Goal: Task Accomplishment & Management: Complete application form

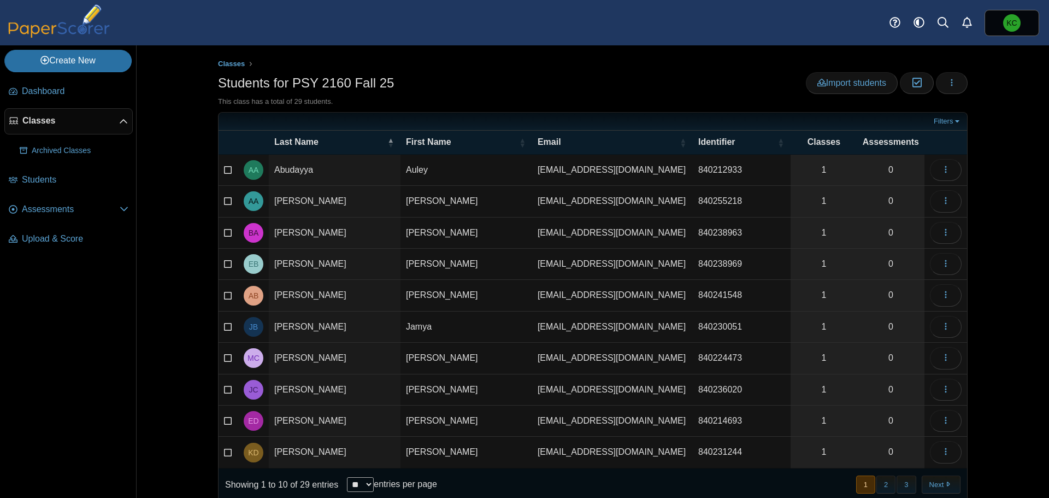
click at [695, 93] on div "Students for PSY 2160 Fall 25 Import students Moderation 0 Loading…" at bounding box center [593, 84] width 750 height 25
click at [69, 66] on link "Create New" at bounding box center [67, 61] width 127 height 22
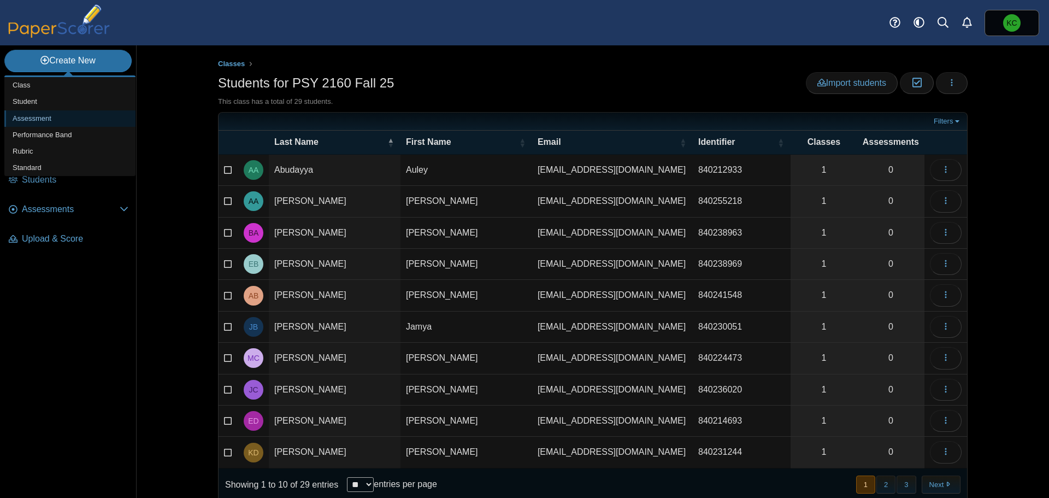
click at [44, 121] on link "Assessment" at bounding box center [69, 118] width 131 height 16
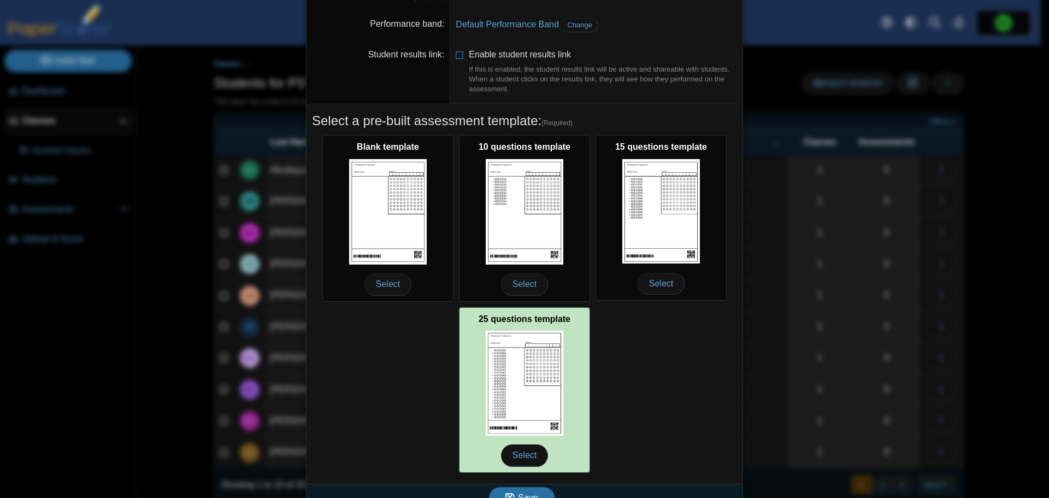
scroll to position [97, 0]
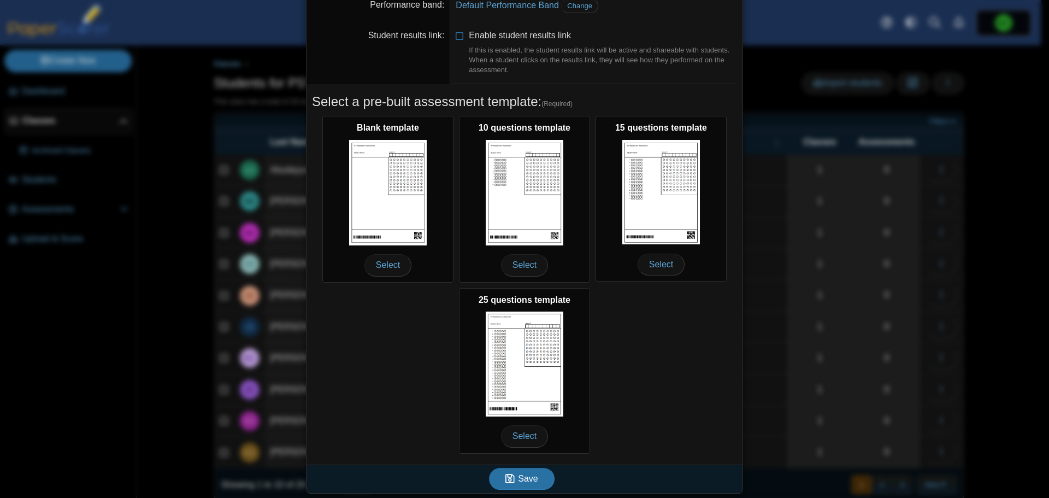
click at [635, 364] on div "Blank template Select 10 questions template Select 15 questions template Select…" at bounding box center [524, 284] width 425 height 343
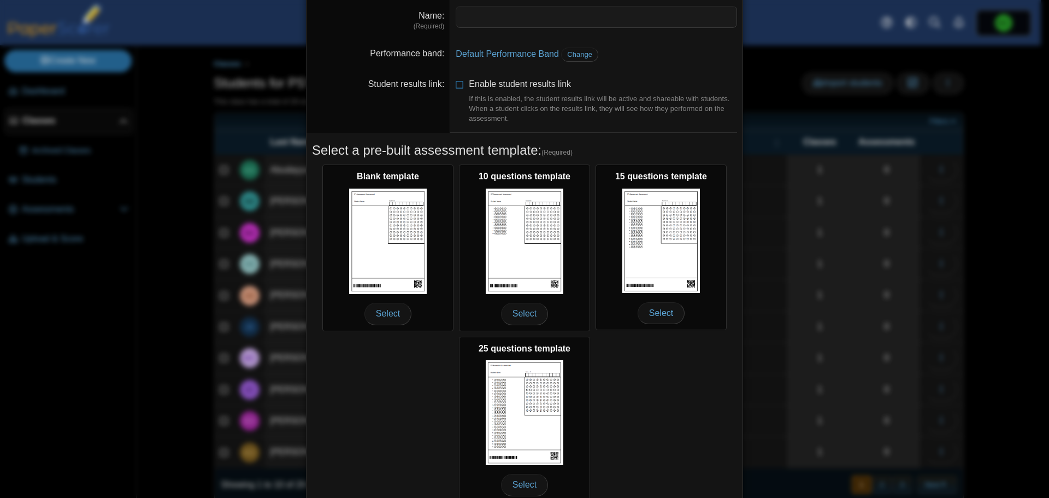
scroll to position [0, 0]
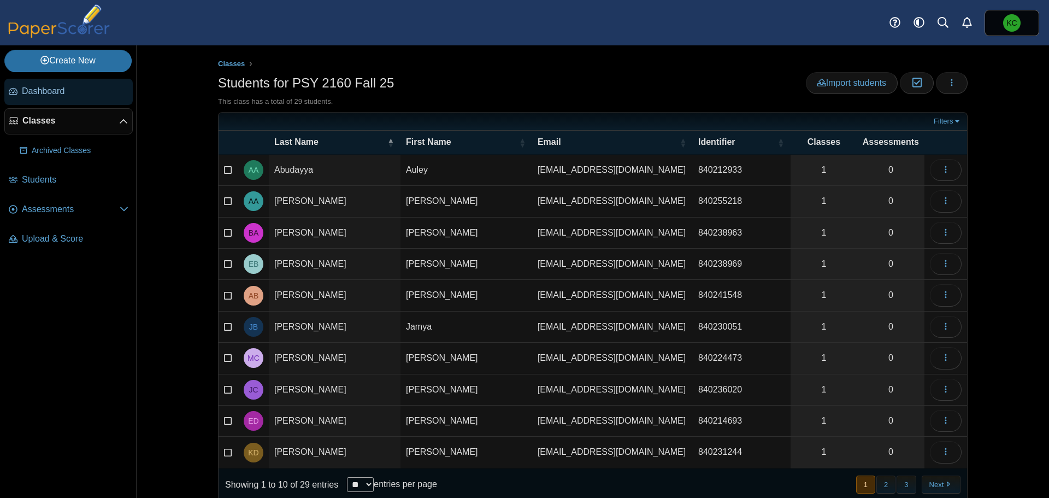
click at [40, 99] on link "Dashboard" at bounding box center [68, 92] width 128 height 26
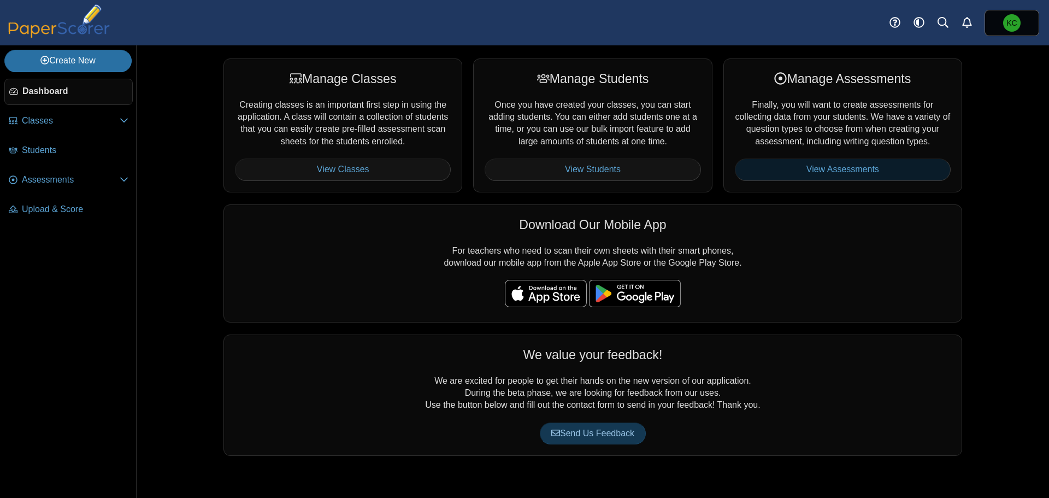
click at [815, 171] on link "View Assessments" at bounding box center [843, 170] width 216 height 22
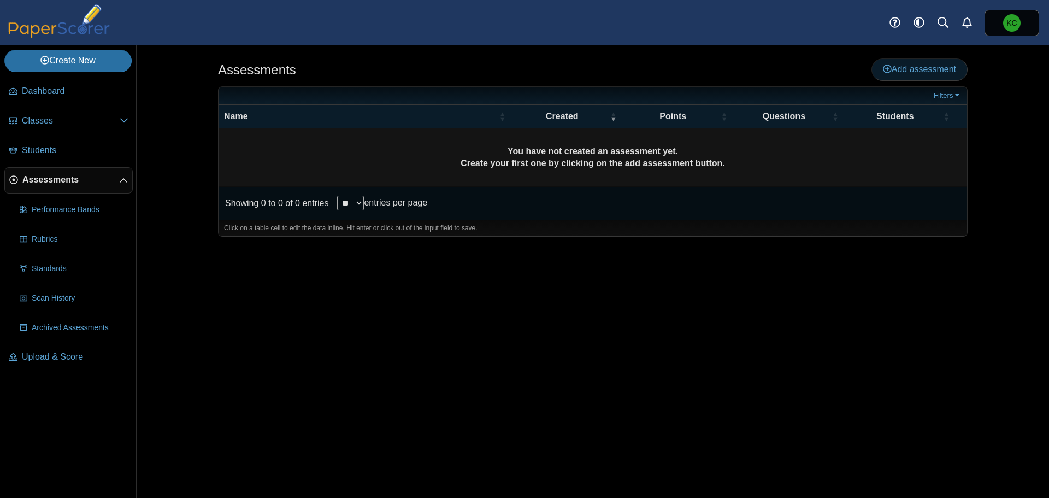
click at [928, 67] on span "Add assessment" at bounding box center [919, 68] width 73 height 9
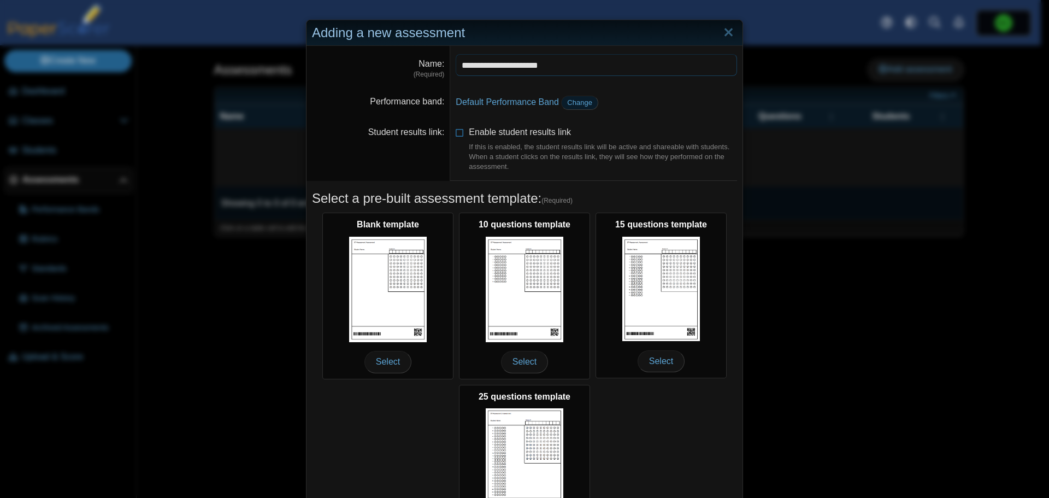
type input "**********"
click at [570, 104] on span "Change" at bounding box center [579, 102] width 25 height 8
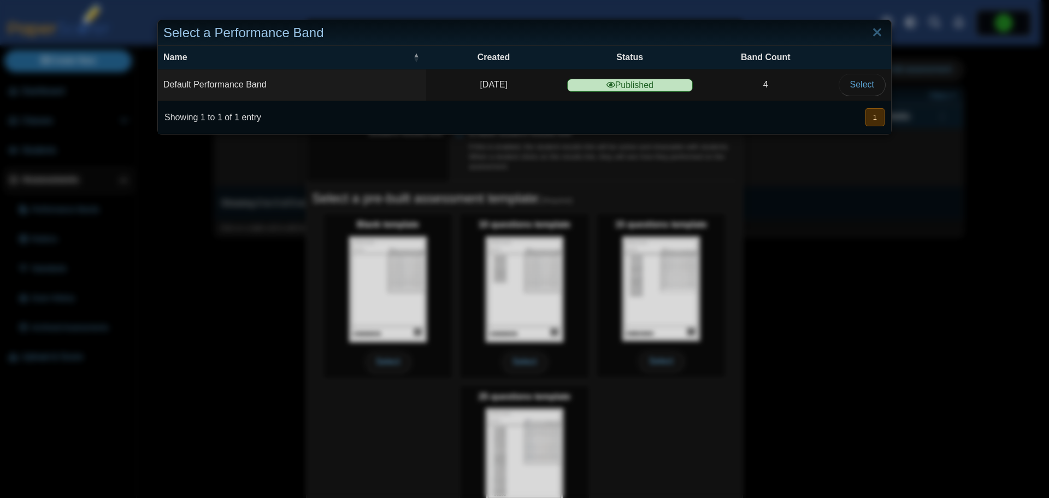
click at [247, 86] on td "Default Performance Band" at bounding box center [292, 84] width 268 height 31
click at [869, 29] on link "Close" at bounding box center [877, 33] width 17 height 19
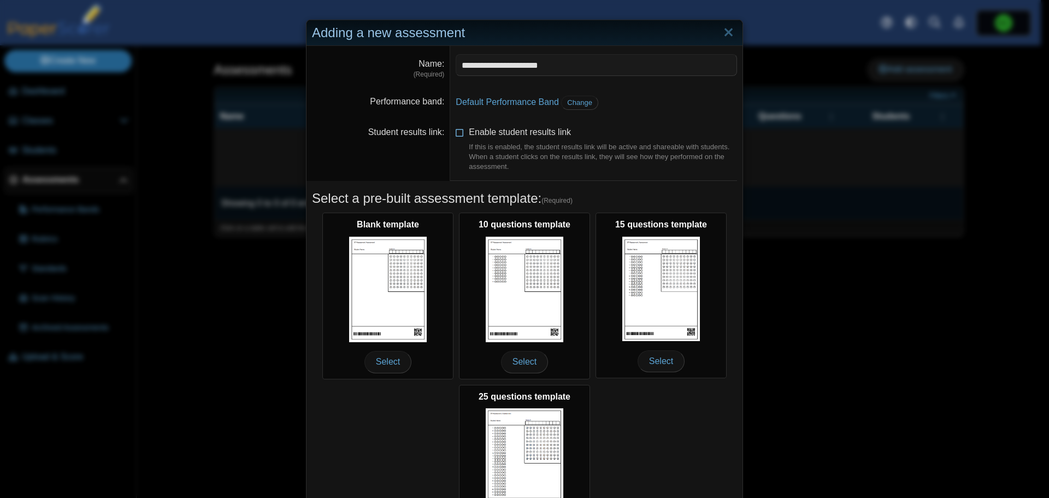
click at [513, 133] on span "Enable student results link If this is enabled, the student results link will b…" at bounding box center [603, 149] width 268 height 44
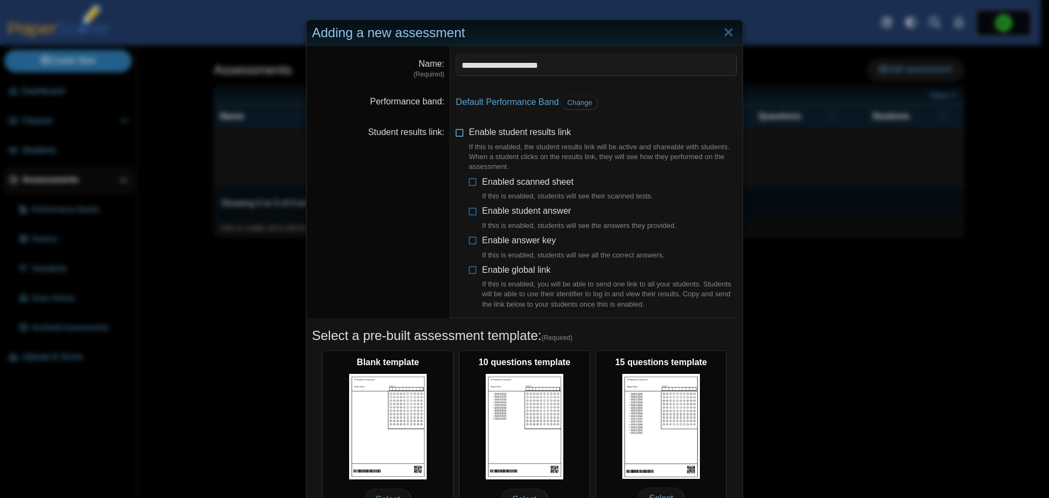
click at [456, 131] on icon at bounding box center [460, 130] width 9 height 8
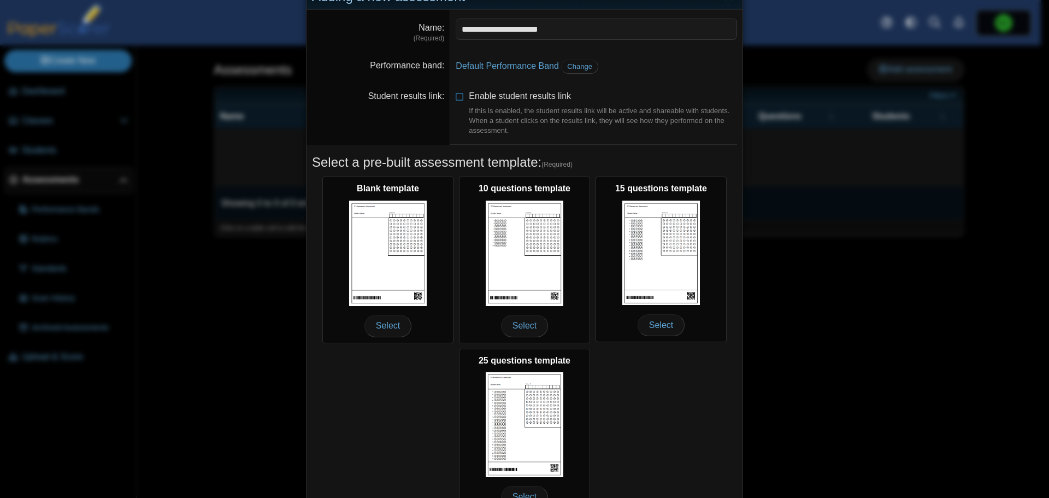
scroll to position [97, 0]
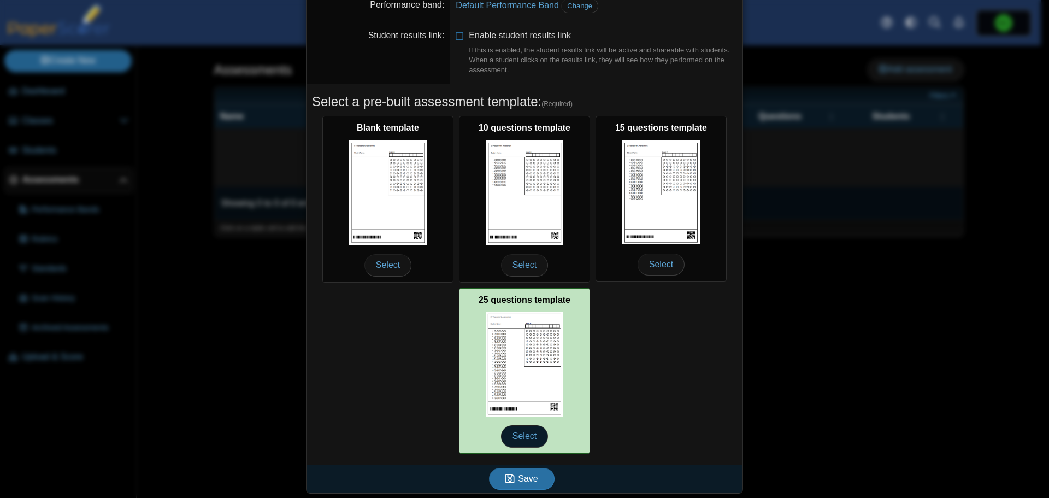
click at [513, 435] on span "Select" at bounding box center [524, 436] width 47 height 22
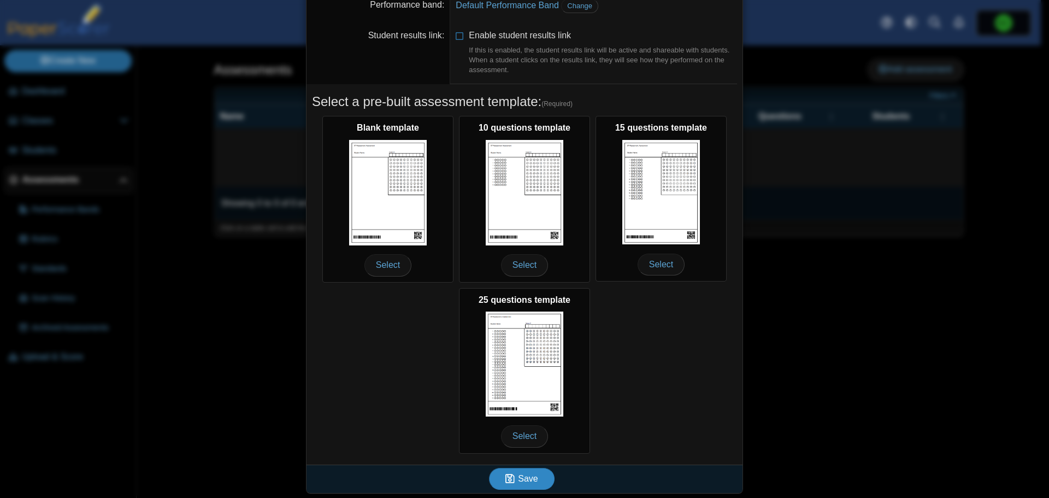
click at [523, 477] on span "Save" at bounding box center [528, 478] width 20 height 9
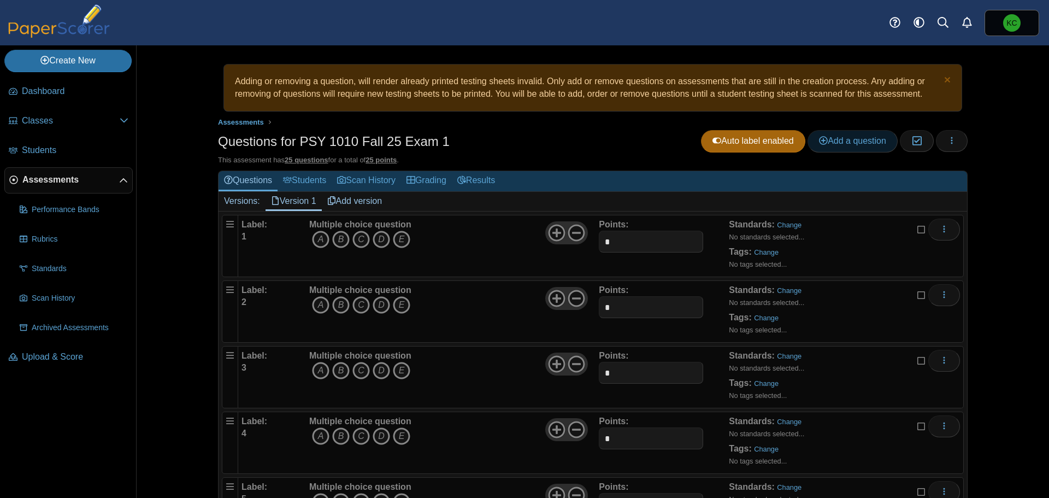
click at [856, 142] on span "Add a question" at bounding box center [852, 140] width 67 height 9
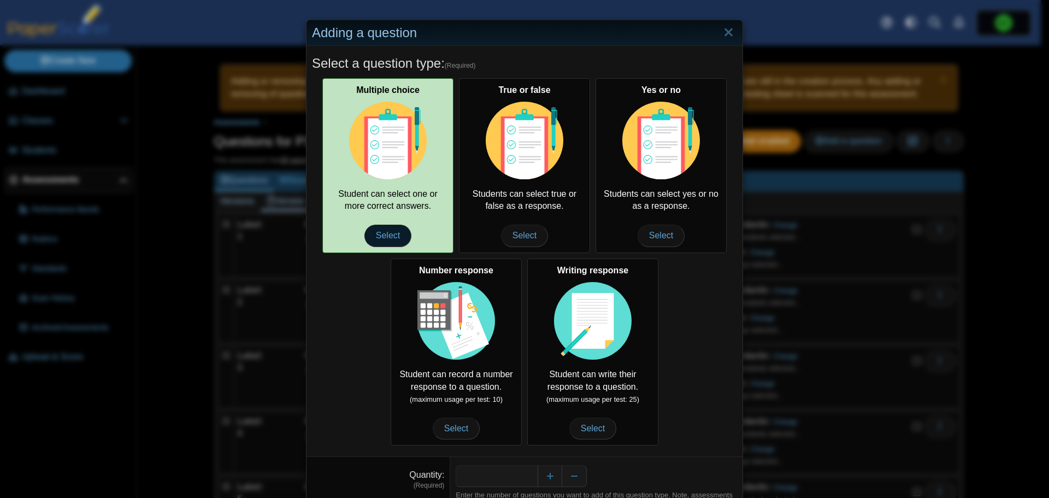
click at [388, 228] on span "Select" at bounding box center [388, 236] width 47 height 22
click at [384, 232] on span "Select" at bounding box center [388, 236] width 47 height 22
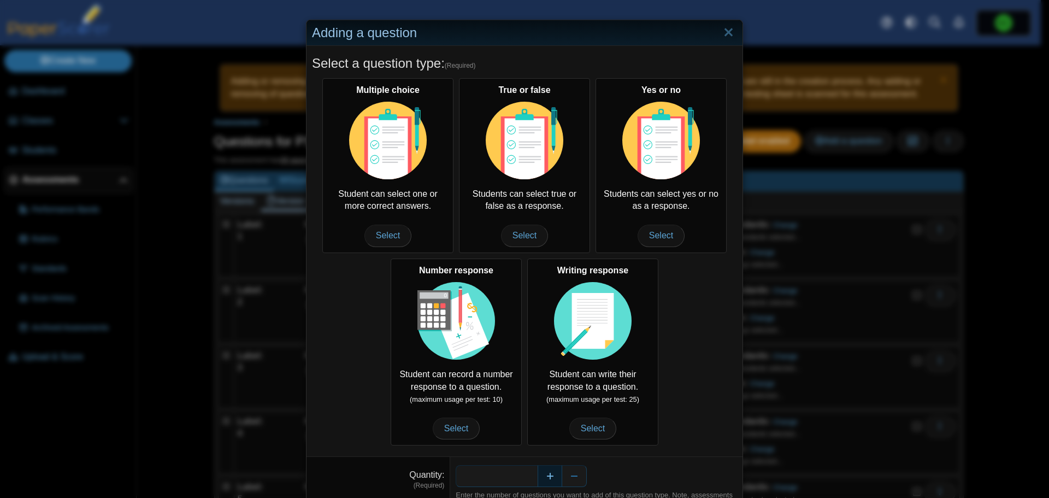
click at [542, 474] on button "Increase" at bounding box center [550, 476] width 25 height 22
click at [545, 472] on button "Increase" at bounding box center [550, 476] width 25 height 22
click at [545, 471] on button "Increase" at bounding box center [550, 476] width 25 height 22
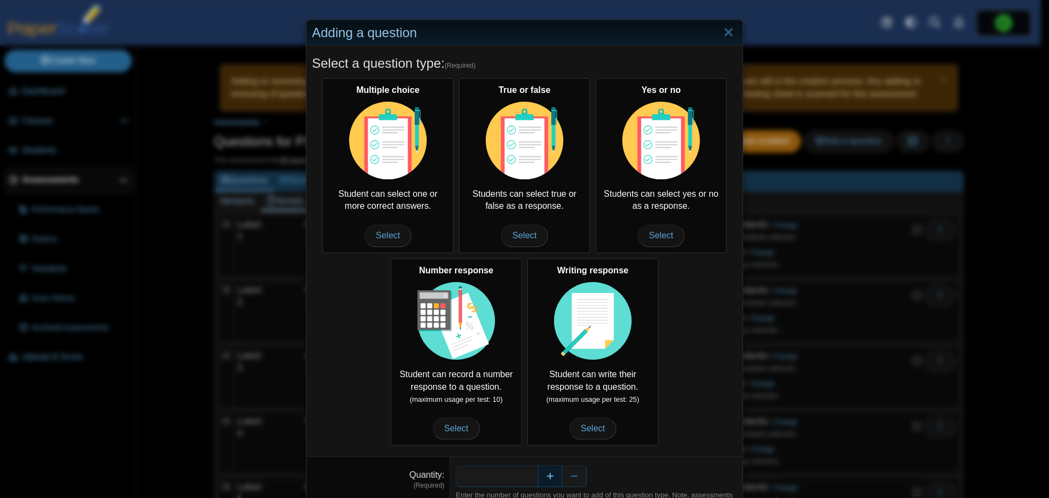
click at [545, 471] on button "Increase" at bounding box center [550, 476] width 25 height 22
click at [544, 469] on button "Increase" at bounding box center [550, 476] width 25 height 22
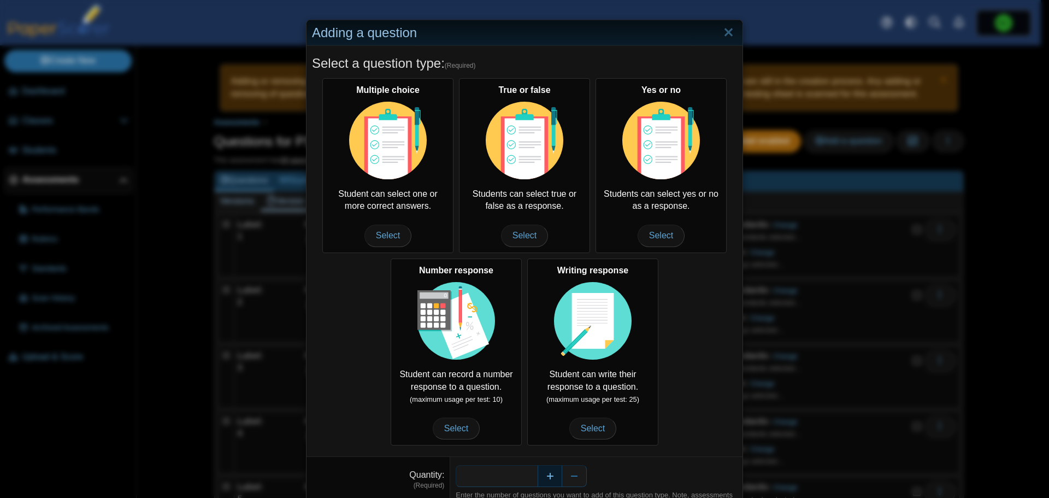
click at [543, 469] on button "Increase" at bounding box center [550, 476] width 25 height 22
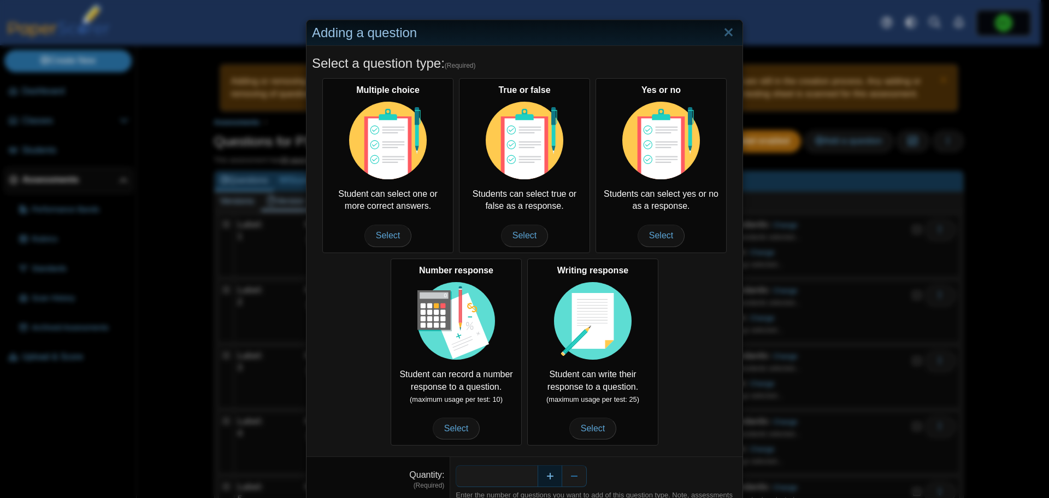
click at [543, 469] on button "Increase" at bounding box center [550, 476] width 25 height 22
click at [543, 468] on button "Increase" at bounding box center [550, 476] width 25 height 22
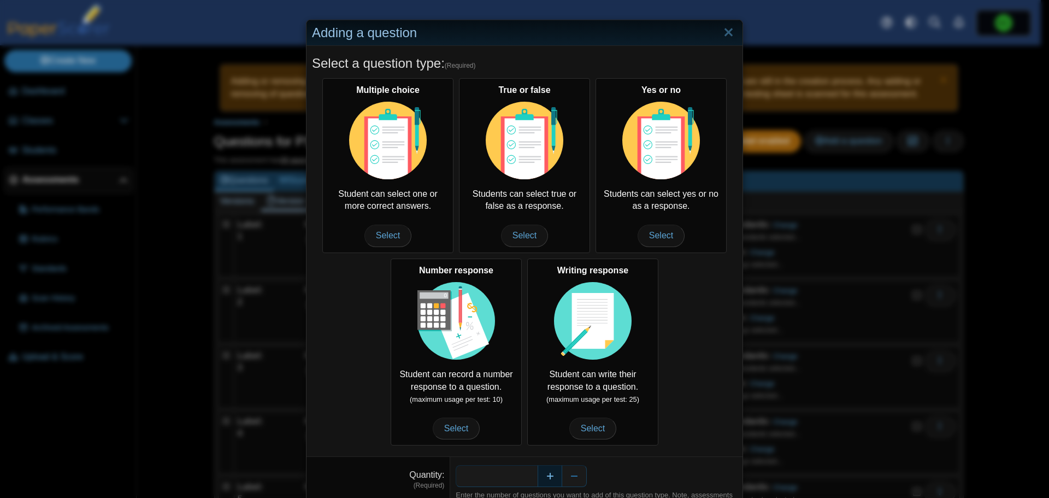
click at [543, 468] on button "Increase" at bounding box center [550, 476] width 25 height 22
type input "**"
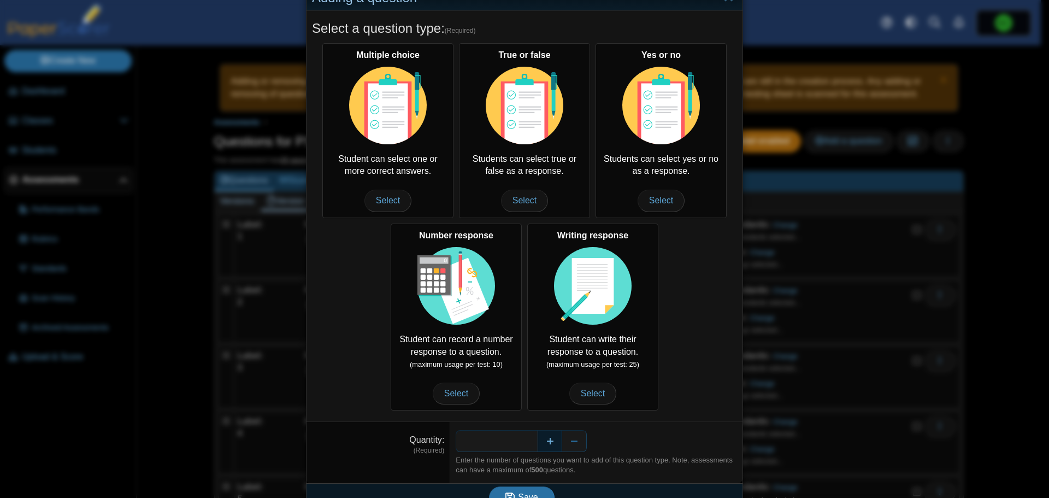
scroll to position [54, 0]
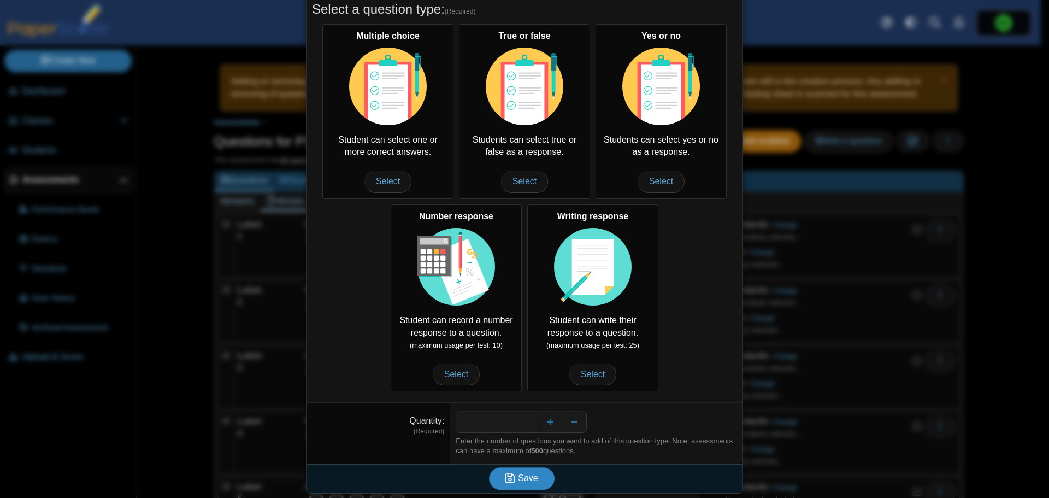
click at [524, 480] on span "Save" at bounding box center [528, 477] width 20 height 9
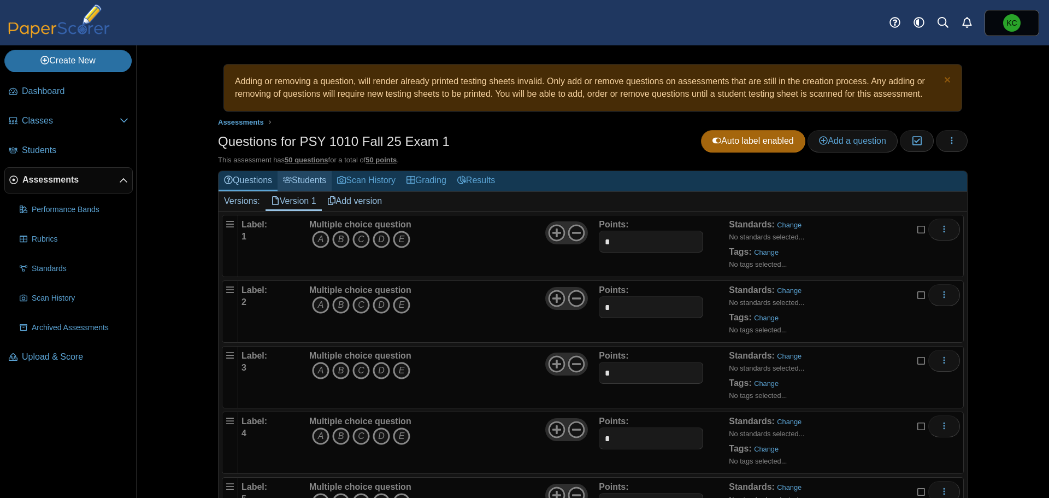
click at [297, 178] on link "Students" at bounding box center [305, 181] width 54 height 20
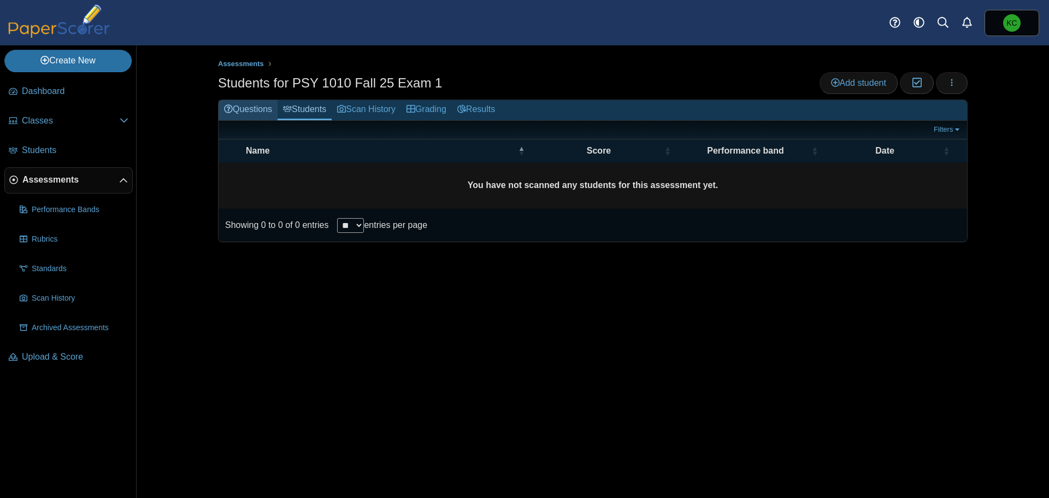
click at [243, 110] on link "Questions" at bounding box center [248, 110] width 59 height 20
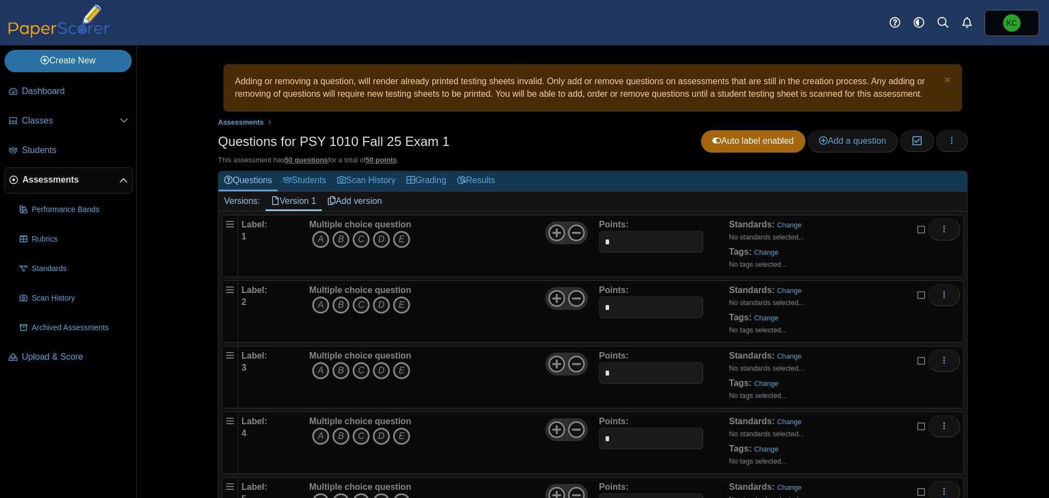
click at [554, 124] on ul "Assessments" at bounding box center [593, 122] width 750 height 11
click at [565, 146] on div "Questions for PSY 1010 Fall 25 Exam 1 Auto label enabled Add a question Moderat…" at bounding box center [593, 142] width 750 height 25
